Goal: Find contact information: Find contact information

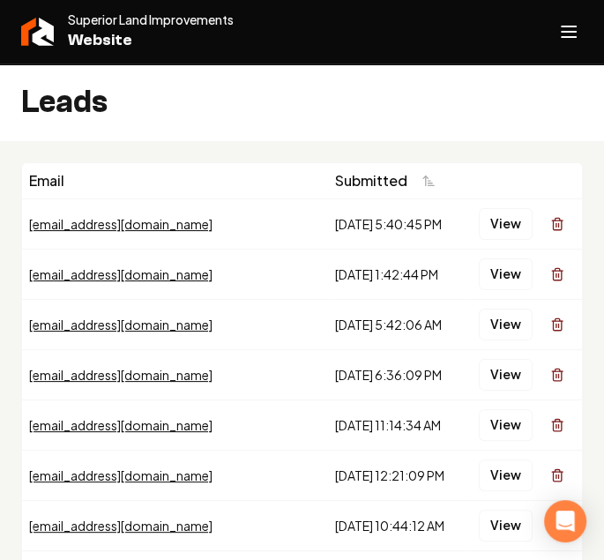
click at [525, 110] on div "Leads" at bounding box center [302, 103] width 604 height 78
click at [504, 225] on button "View" at bounding box center [506, 224] width 54 height 32
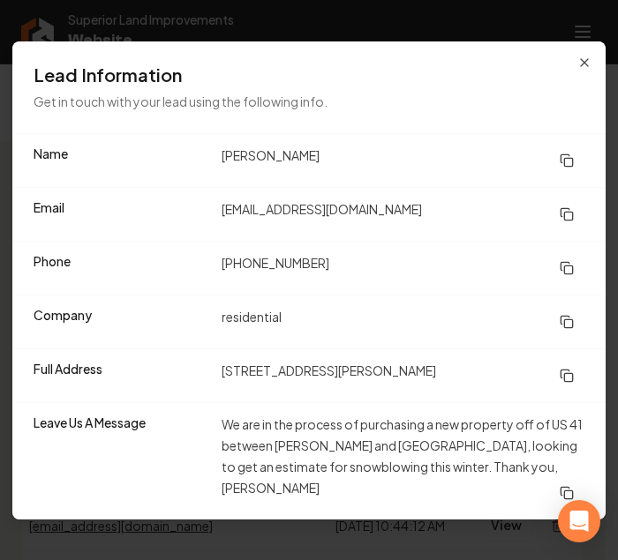
click at [318, 155] on dd "Scott Raffaelli" at bounding box center [403, 161] width 363 height 32
drag, startPoint x: 339, startPoint y: 271, endPoint x: 221, endPoint y: 282, distance: 118.7
click at [221, 282] on div "Phone (906) 395-6566" at bounding box center [308, 268] width 593 height 54
copy dd "(906) 395-6566"
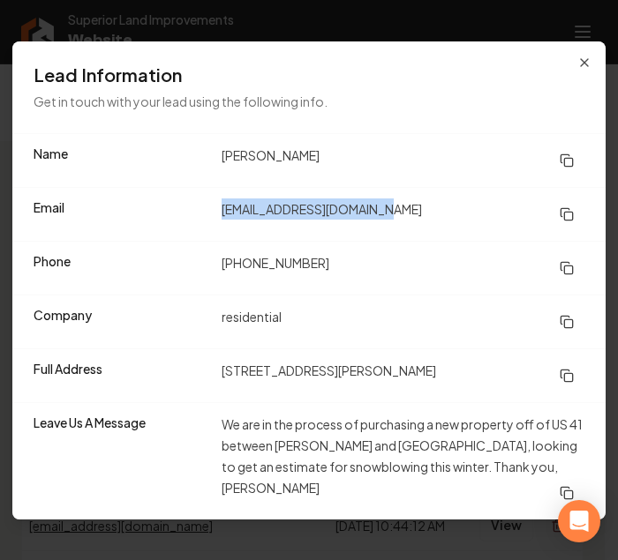
drag, startPoint x: 393, startPoint y: 222, endPoint x: 201, endPoint y: 225, distance: 191.5
click at [201, 225] on div "Email scottraffaelli@gmail.com" at bounding box center [308, 214] width 593 height 54
copy div "scottraffaelli@gmail.com"
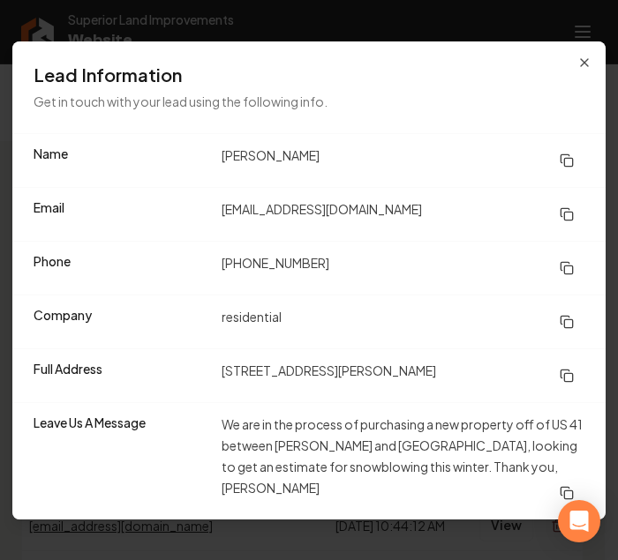
click at [452, 282] on dd "(906) 395-6566" at bounding box center [403, 268] width 363 height 32
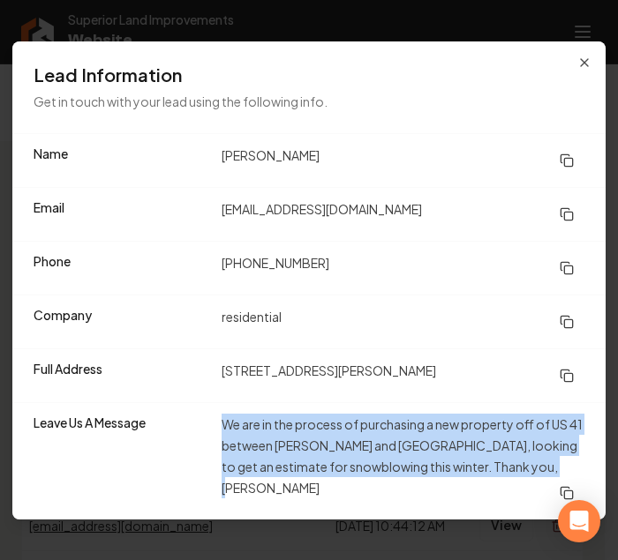
drag, startPoint x: 547, startPoint y: 477, endPoint x: 222, endPoint y: 437, distance: 327.3
click at [222, 437] on dd "We are in the process of purchasing a new property off of US 41 between Chassel…" at bounding box center [403, 461] width 363 height 95
copy dd "We are in the process of purchasing a new property off of US 41 between Chassel…"
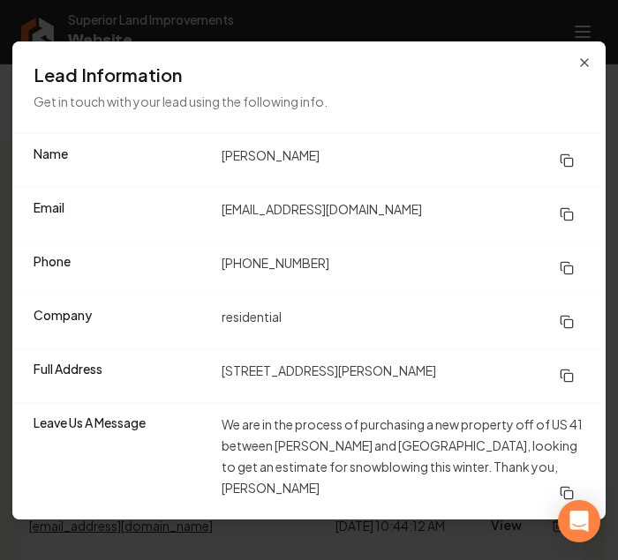
click at [424, 338] on dd "residential" at bounding box center [403, 322] width 363 height 32
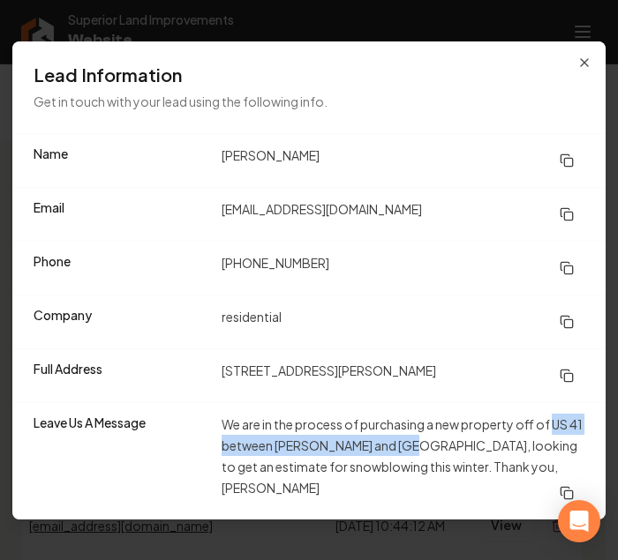
drag, startPoint x: 556, startPoint y: 433, endPoint x: 426, endPoint y: 462, distance: 132.8
click at [426, 462] on dd "We are in the process of purchasing a new property off of US 41 between Chassel…" at bounding box center [403, 461] width 363 height 95
copy dd "US 41 between Chassell and Houghton"
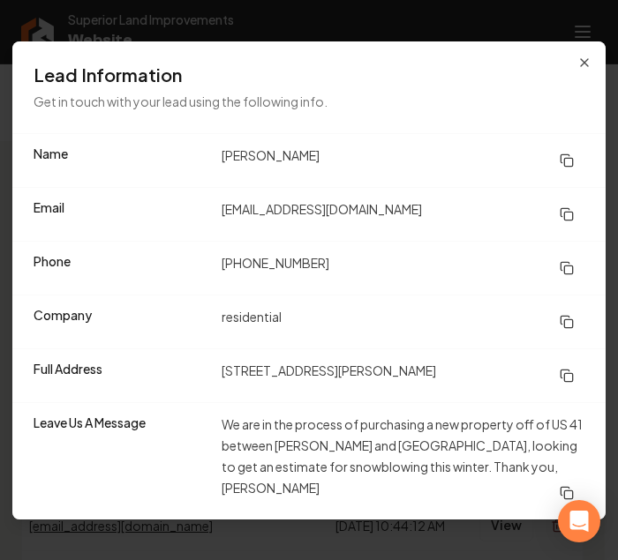
click at [455, 364] on div "Full Address 47302 Janovsky Road" at bounding box center [308, 376] width 593 height 54
click at [303, 320] on dd "residential" at bounding box center [403, 322] width 363 height 32
drag, startPoint x: 328, startPoint y: 268, endPoint x: 189, endPoint y: 269, distance: 139.4
click at [189, 269] on div "Phone (906) 395-6566" at bounding box center [308, 268] width 593 height 54
copy div "(906) 395-6566"
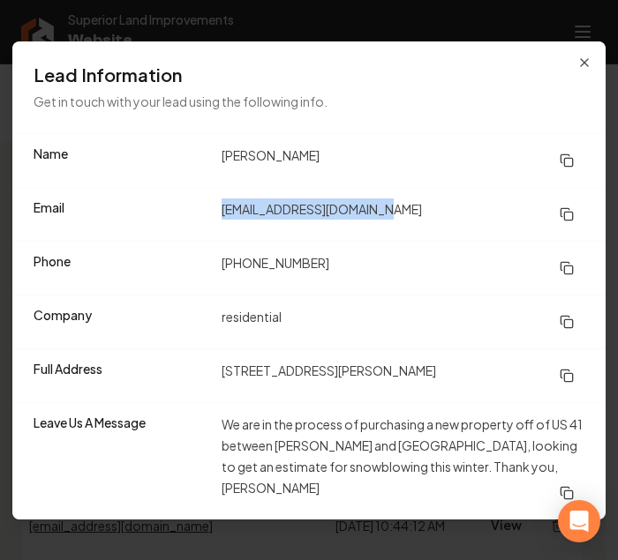
drag, startPoint x: 376, startPoint y: 219, endPoint x: 224, endPoint y: 229, distance: 152.1
click at [224, 229] on dd "scottraffaelli@gmail.com" at bounding box center [403, 215] width 363 height 32
copy dd "scottraffaelli@gmail.com"
